Goal: Find specific fact: Find specific fact

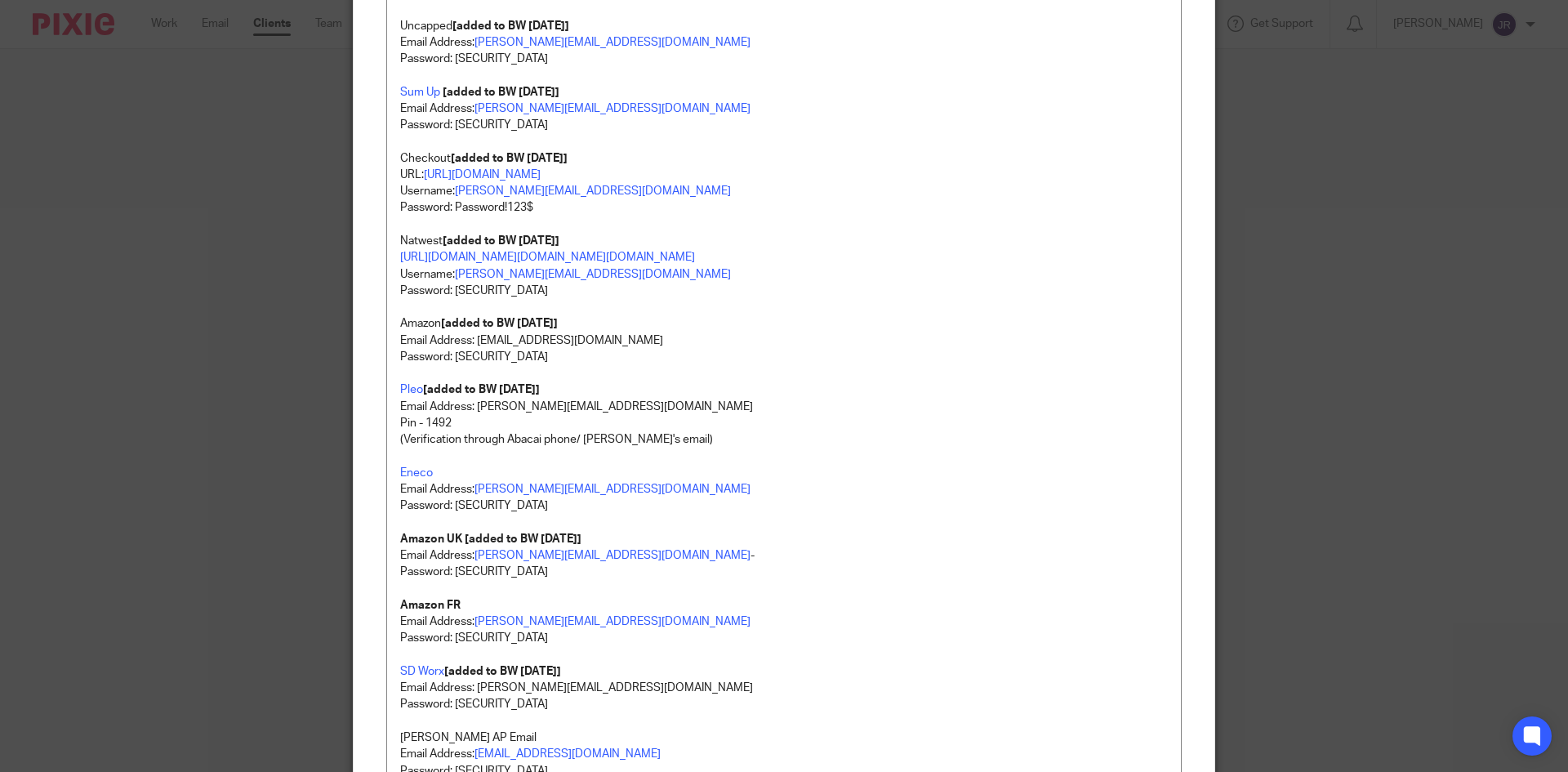
scroll to position [2180, 0]
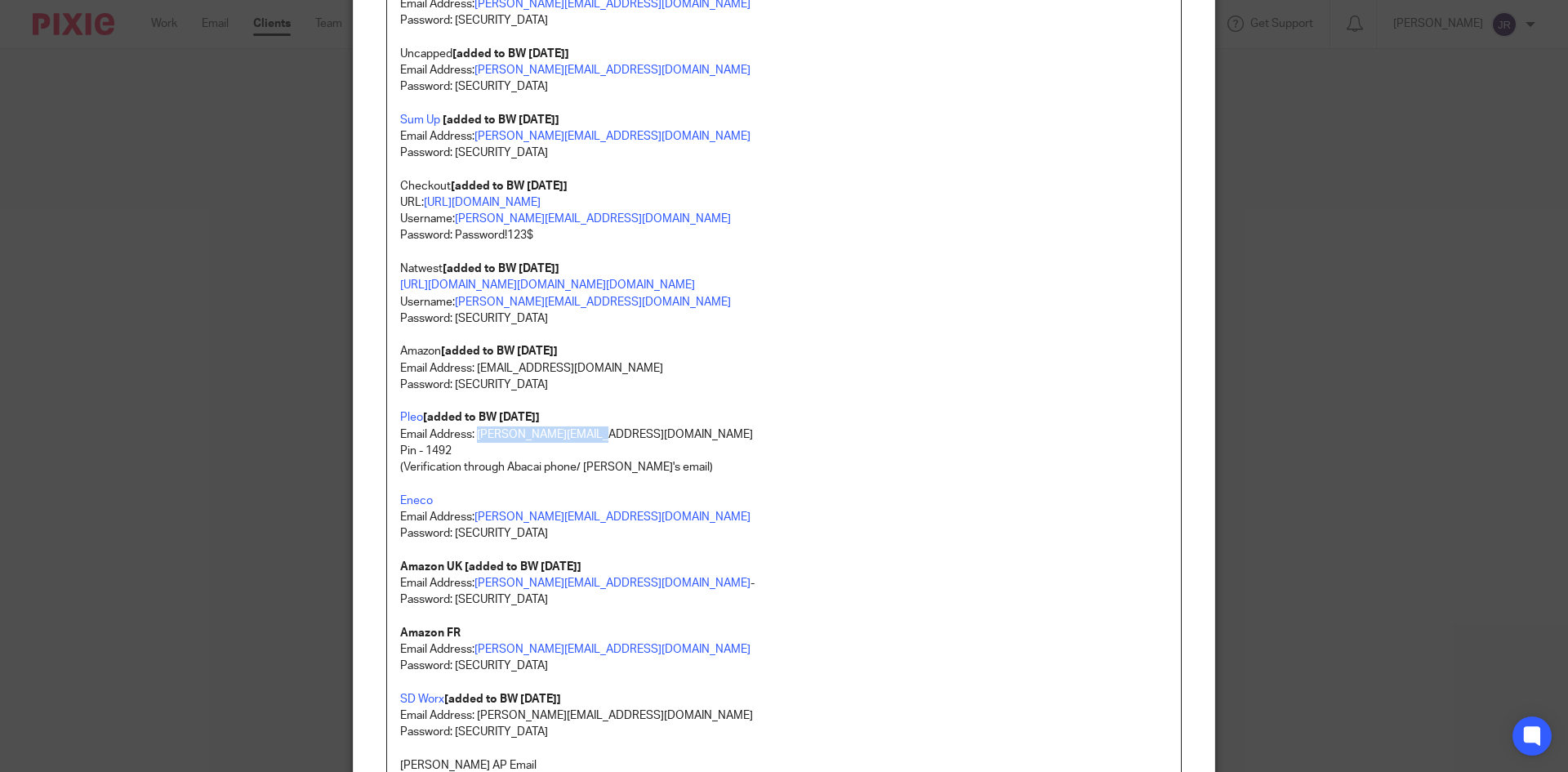
drag, startPoint x: 584, startPoint y: 484, endPoint x: 472, endPoint y: 485, distance: 112.0
click at [472, 442] on p "Email Address: [PERSON_NAME][EMAIL_ADDRESS][DOMAIN_NAME]" at bounding box center [784, 434] width 767 height 16
copy p "[PERSON_NAME][EMAIL_ADDRESS][DOMAIN_NAME]"
click at [613, 442] on p "Email Address: richard@abacai.co.uk" at bounding box center [784, 434] width 767 height 16
drag, startPoint x: 1345, startPoint y: 159, endPoint x: 1360, endPoint y: 98, distance: 62.8
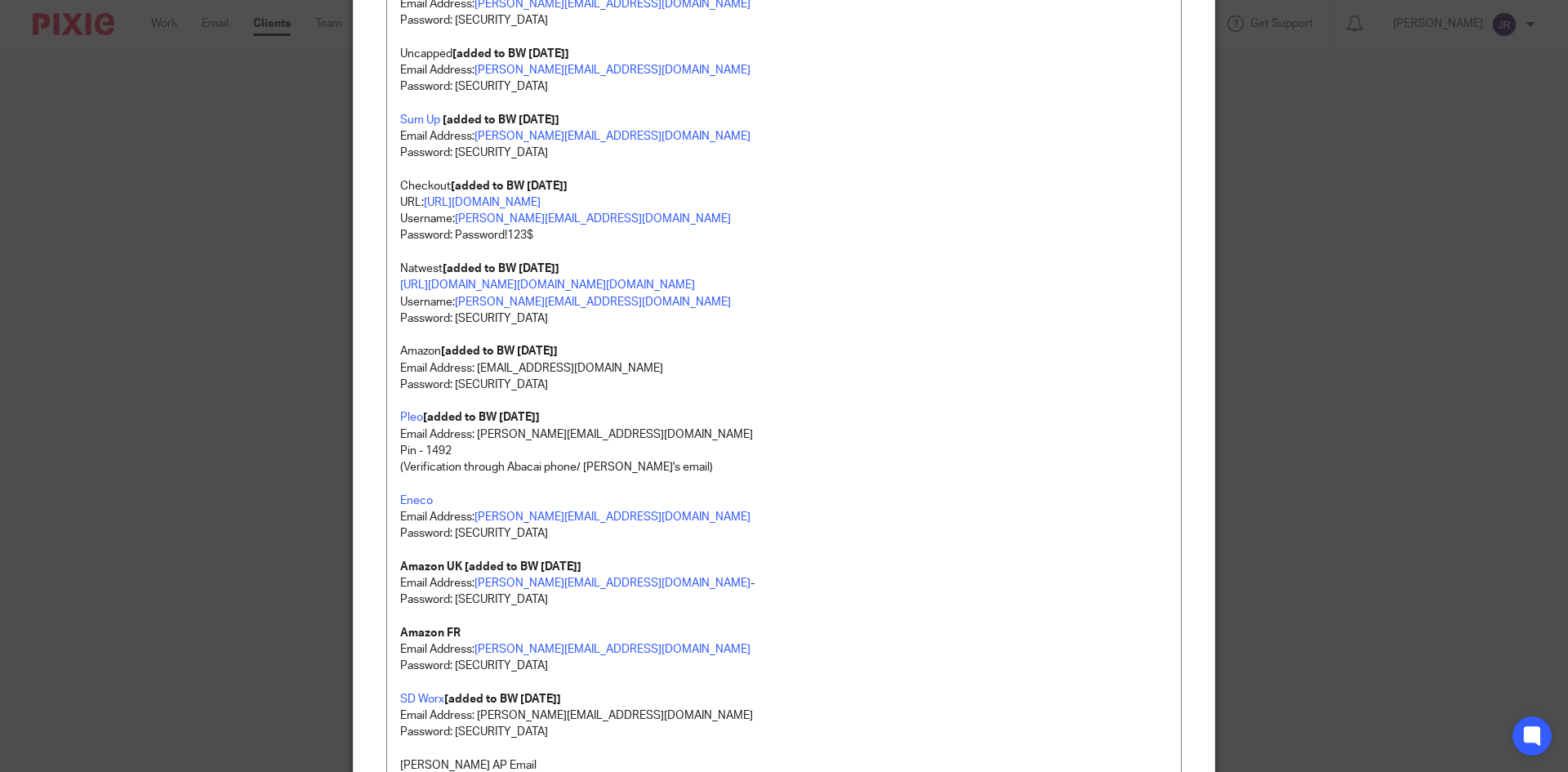
click at [1345, 159] on div "Edit note Content 1password - DHL logins can be found here kimai@abacai.co.uk P…" at bounding box center [784, 386] width 1568 height 772
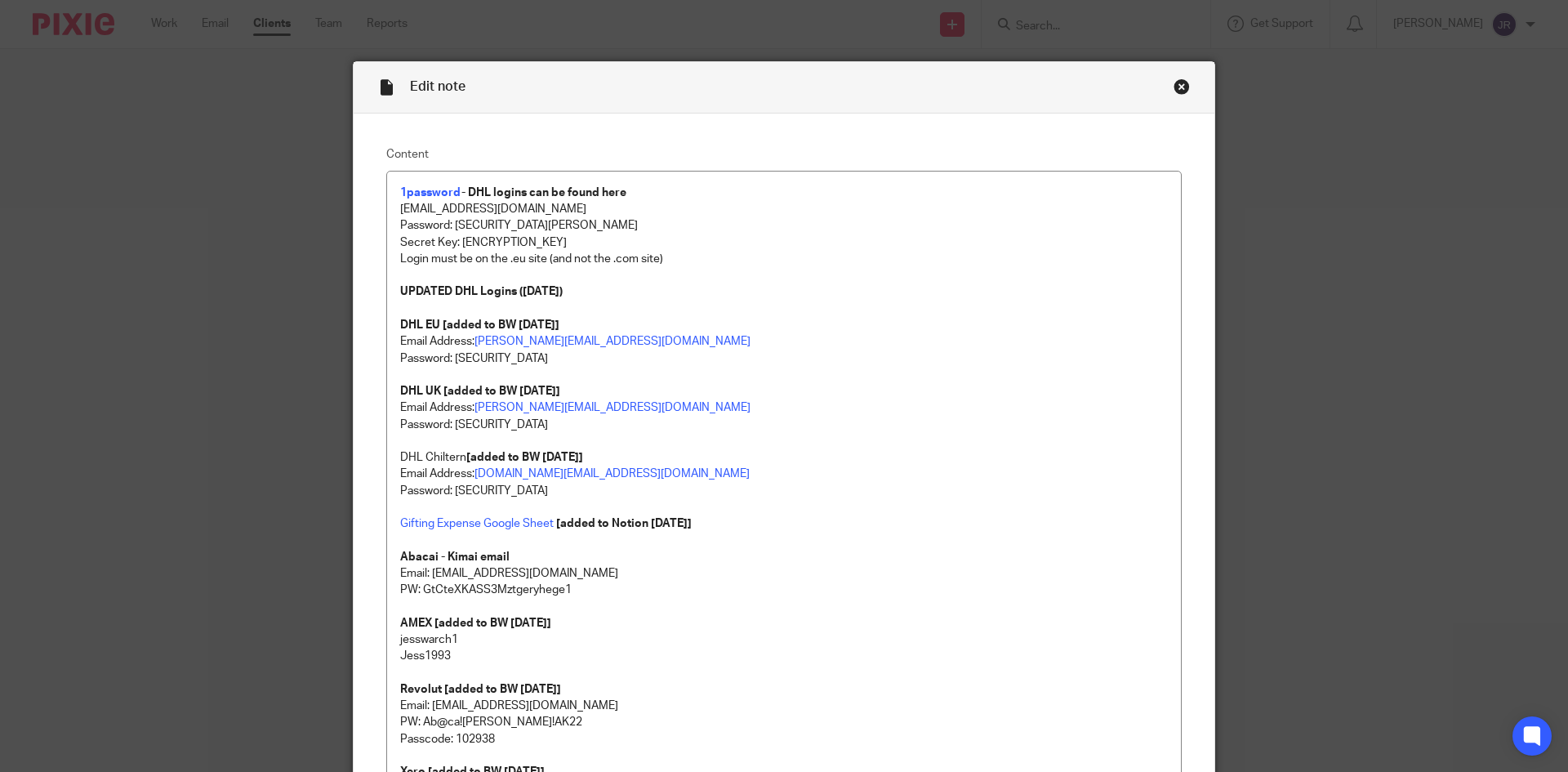
scroll to position [0, 0]
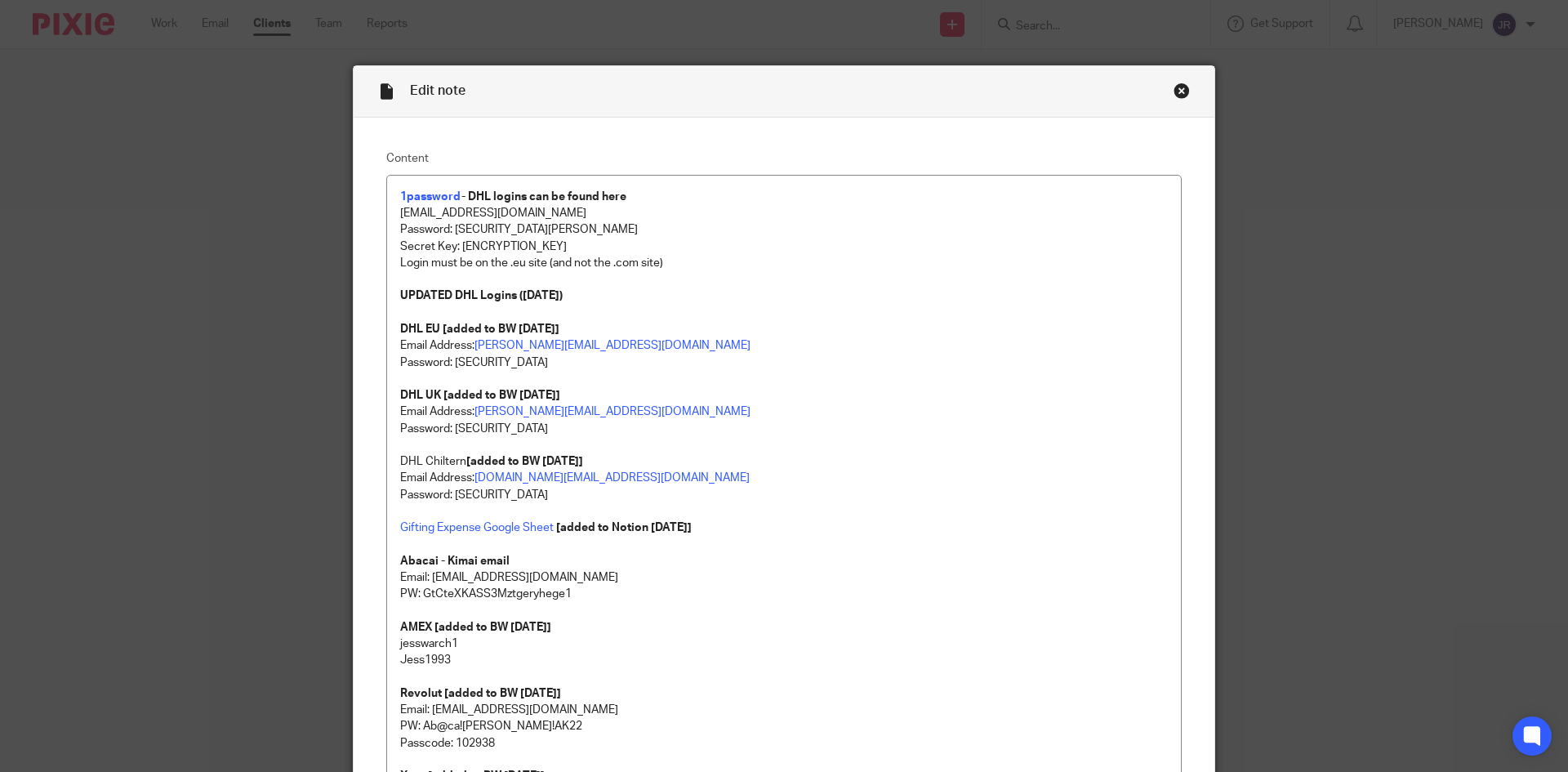
click at [1178, 90] on div "Close this dialog window" at bounding box center [1182, 90] width 16 height 16
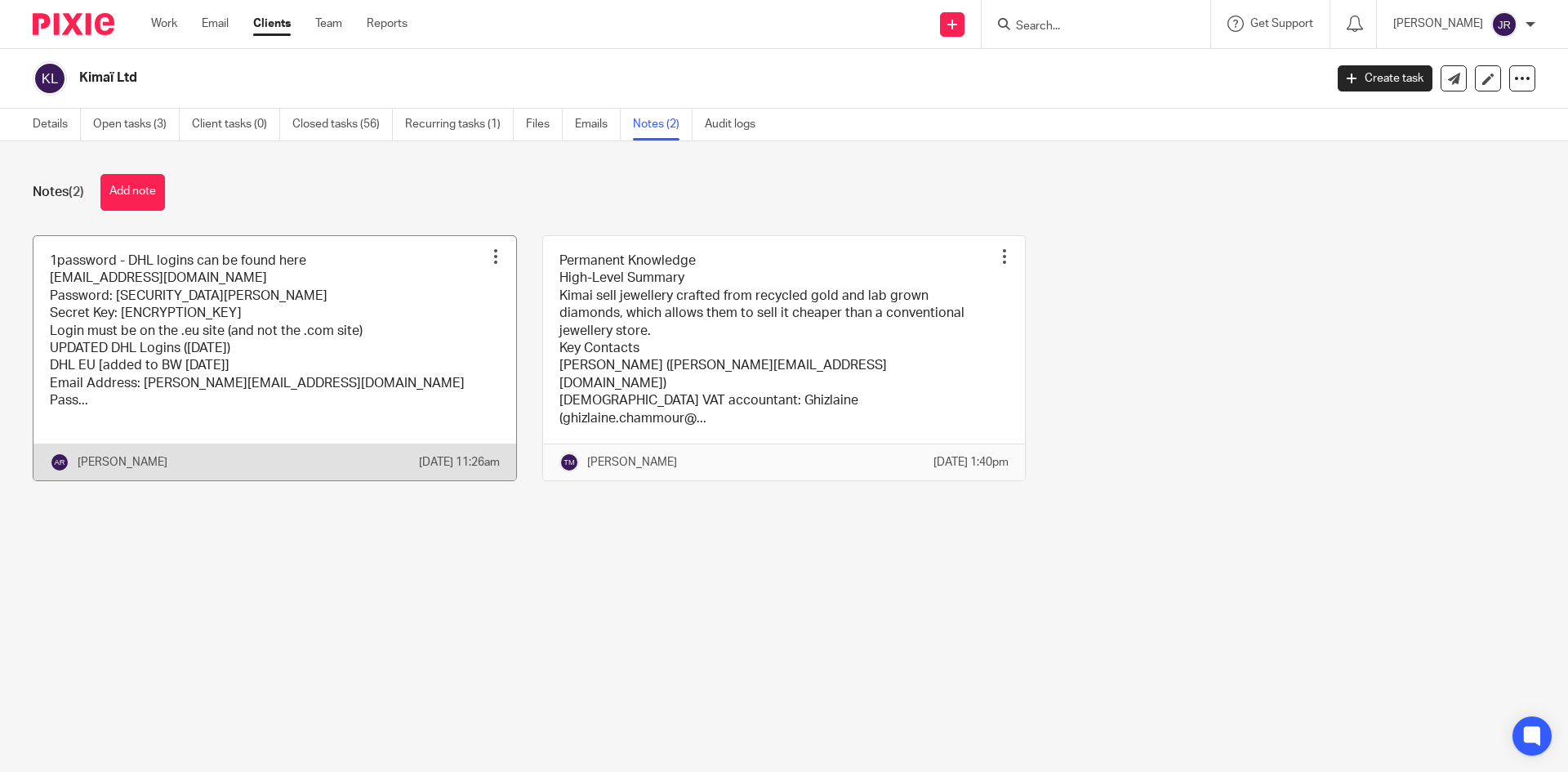
click at [346, 302] on link at bounding box center [274, 358] width 483 height 245
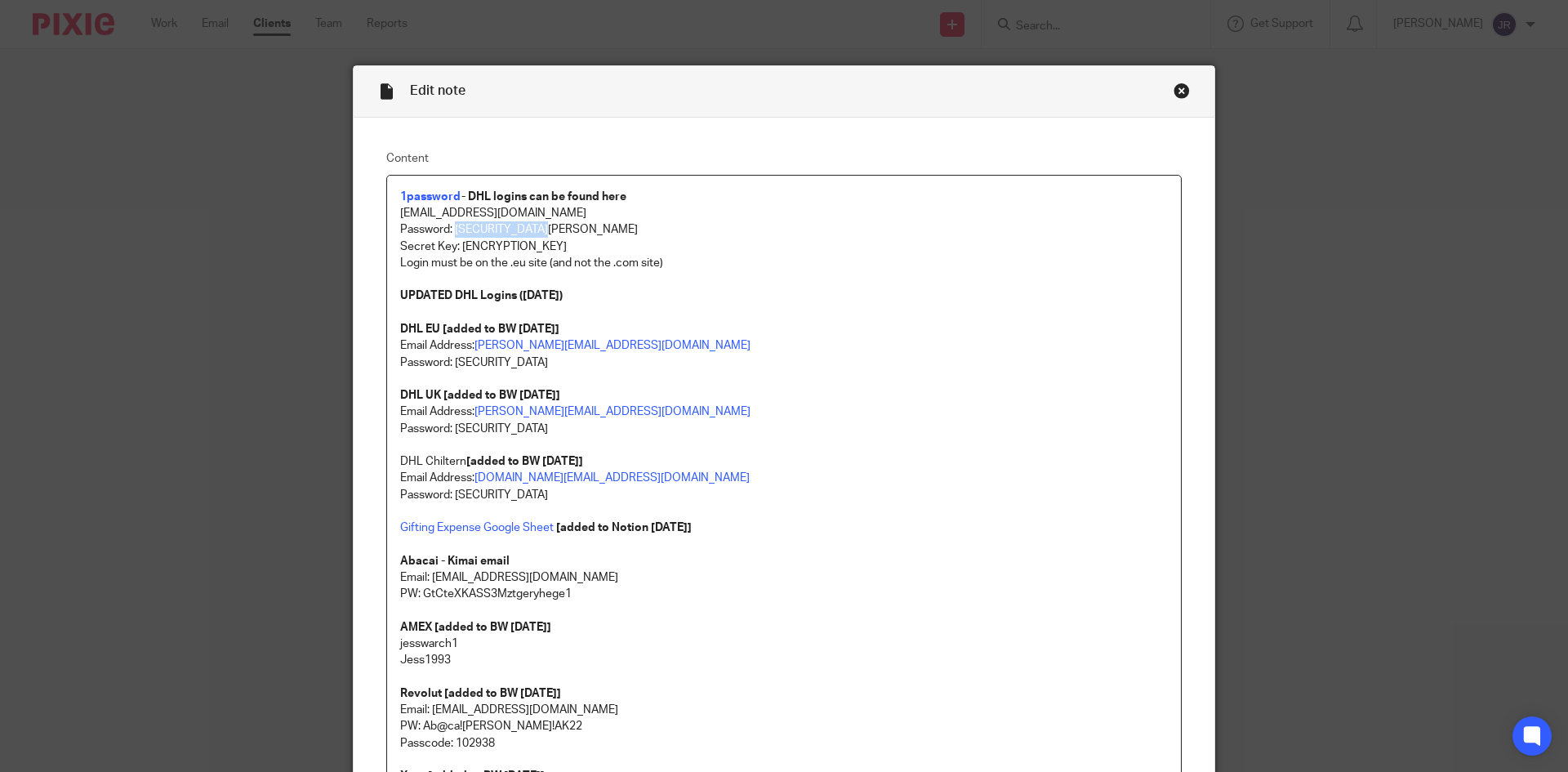
drag, startPoint x: 547, startPoint y: 228, endPoint x: 452, endPoint y: 228, distance: 95.0
click at [452, 228] on p "Password: Ab@ca!Kima!AK22" at bounding box center [784, 229] width 767 height 16
copy p "Ab@ca!Kima!AK22"
